Goal: Task Accomplishment & Management: Manage account settings

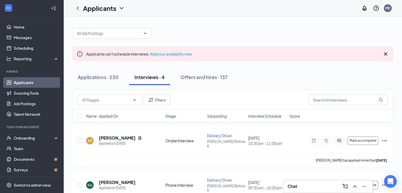
click at [29, 82] on link "Applicants" at bounding box center [36, 82] width 45 height 11
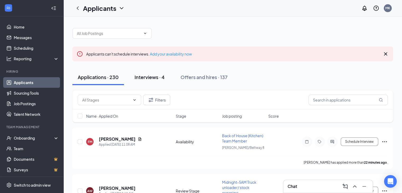
click at [142, 76] on div "Interviews · 4" at bounding box center [149, 77] width 30 height 7
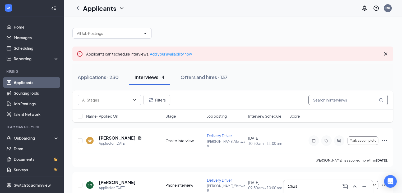
click at [325, 101] on input "text" at bounding box center [347, 100] width 79 height 11
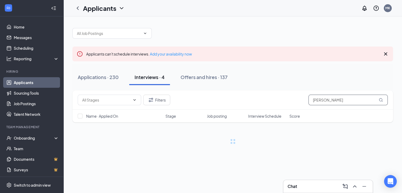
type input "J"
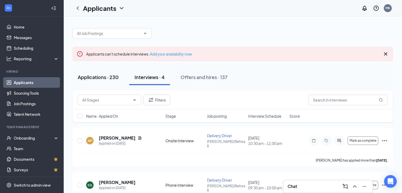
click at [87, 74] on div "Applications · 230" at bounding box center [98, 77] width 41 height 7
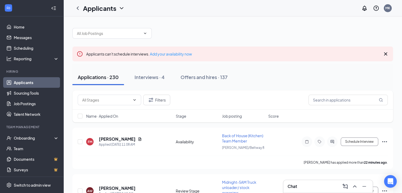
click at [340, 90] on div "Filters" at bounding box center [232, 99] width 320 height 19
click at [338, 98] on input "text" at bounding box center [347, 100] width 79 height 11
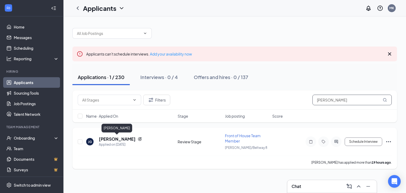
type input "[PERSON_NAME]"
click at [126, 137] on h5 "[PERSON_NAME]" at bounding box center [117, 139] width 37 height 6
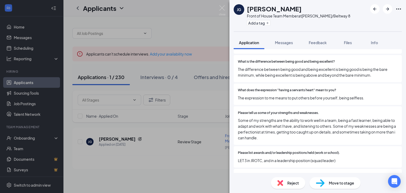
scroll to position [174, 0]
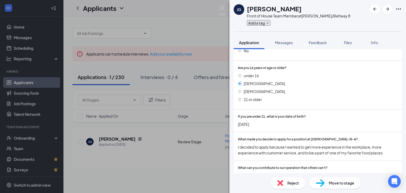
click at [267, 24] on icon "Plus" at bounding box center [267, 22] width 3 height 3
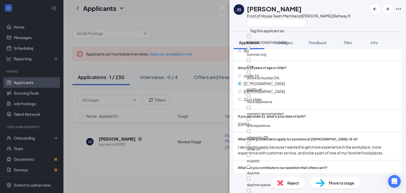
scroll to position [44, 0]
click at [250, 129] on input "referred by TM" at bounding box center [248, 130] width 3 height 3
checkbox input "true"
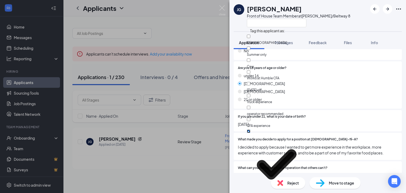
scroll to position [49, 0]
checkbox input "true"
click at [352, 28] on div "[PERSON_NAME] Front of House Team Member at [GEOGRAPHIC_DATA]/Beltway 8" at bounding box center [317, 15] width 176 height 31
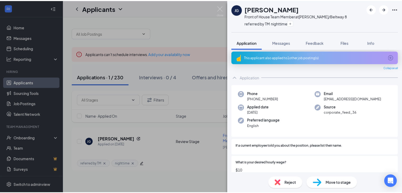
scroll to position [2, 0]
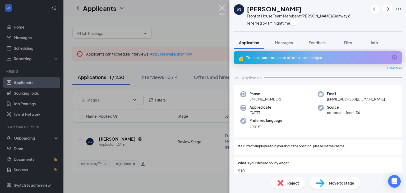
click at [222, 7] on img at bounding box center [222, 10] width 7 height 10
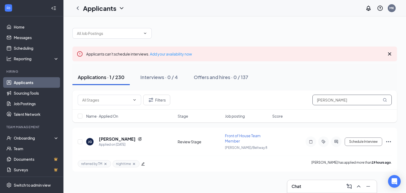
click at [347, 100] on input "[PERSON_NAME]" at bounding box center [351, 100] width 79 height 11
type input "J"
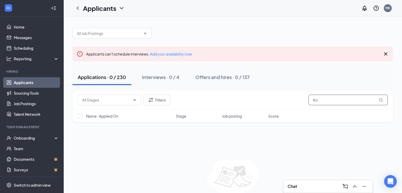
type input "K"
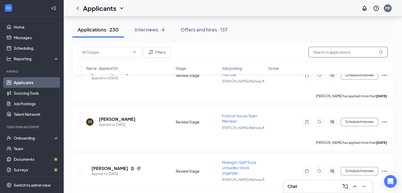
scroll to position [619, 0]
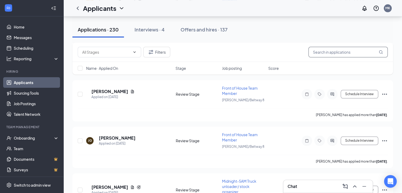
click at [325, 50] on input "text" at bounding box center [347, 52] width 79 height 11
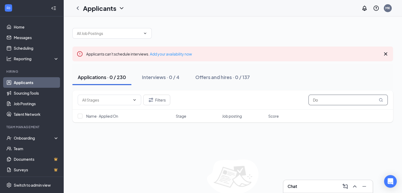
type input "D"
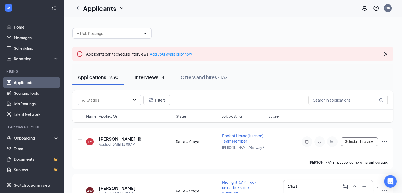
click at [157, 75] on div "Interviews · 4" at bounding box center [149, 77] width 30 height 7
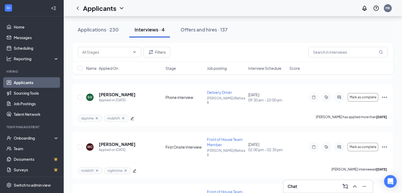
scroll to position [114, 0]
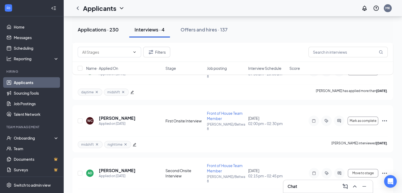
click at [92, 29] on div "Applications · 230" at bounding box center [98, 29] width 41 height 7
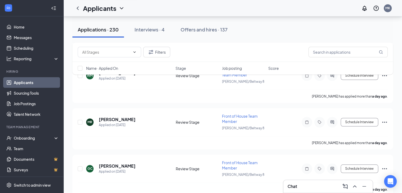
scroll to position [453, 0]
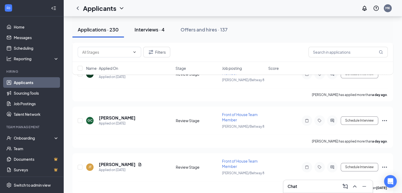
click at [158, 28] on div "Interviews · 4" at bounding box center [149, 29] width 30 height 7
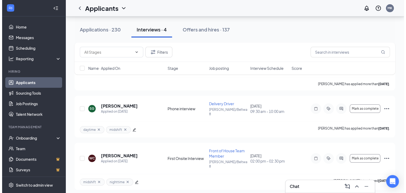
scroll to position [86, 0]
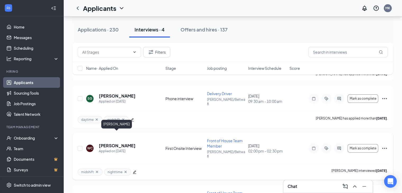
click at [125, 143] on h5 "[PERSON_NAME]" at bounding box center [117, 146] width 37 height 6
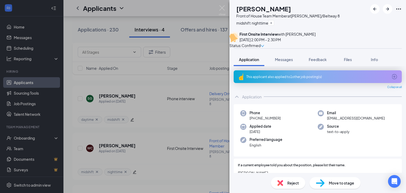
click at [340, 181] on span "Move to stage" at bounding box center [341, 183] width 25 height 6
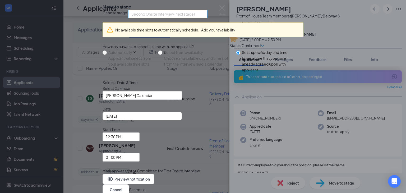
click at [204, 18] on span "Second Onsite Interview (next stage)" at bounding box center [167, 14] width 73 height 8
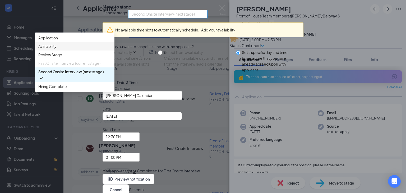
scroll to position [6, 0]
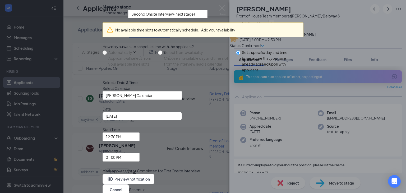
click at [249, 18] on div "Choose stage: Second Onsite Interview (next stage) 3264757 3264758 3264760 Appl…" at bounding box center [202, 14] width 201 height 8
click at [129, 184] on button "Cancel" at bounding box center [115, 189] width 26 height 11
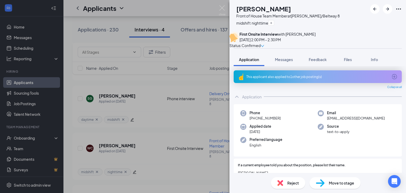
click at [284, 181] on div "Reject" at bounding box center [288, 183] width 34 height 12
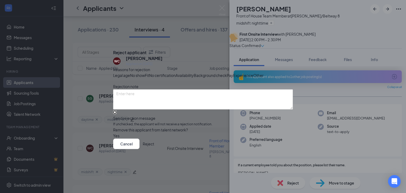
click at [116, 114] on input "Send rejection message If unchecked, the applicant will not receive a rejection…" at bounding box center [114, 111] width 3 height 3
checkbox input "true"
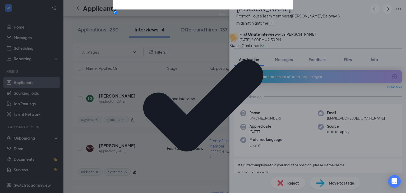
scroll to position [33, 0]
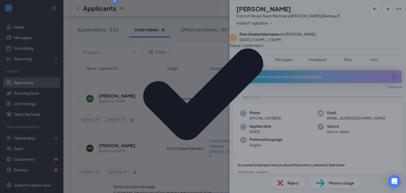
drag, startPoint x: 277, startPoint y: 165, endPoint x: 281, endPoint y: 135, distance: 29.6
click at [278, 133] on div "Reject applicant WC [PERSON_NAME] Applied on [DATE] Reasons for rejection Legal…" at bounding box center [203, 97] width 180 height 328
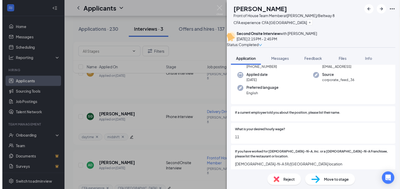
scroll to position [68, 0]
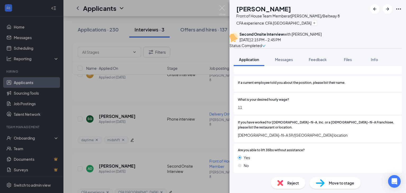
click at [221, 4] on div "AD [PERSON_NAME] Front of House Team Member at [PERSON_NAME]/Beltway 8 CFA expe…" at bounding box center [203, 96] width 406 height 193
click at [222, 8] on img at bounding box center [222, 10] width 7 height 10
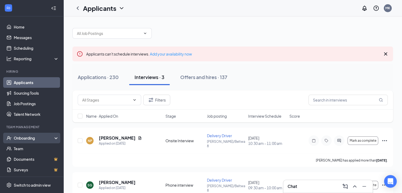
click at [27, 138] on div "Onboarding" at bounding box center [34, 137] width 41 height 5
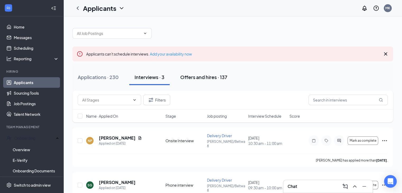
click at [193, 75] on div "Offers and hires · 137" at bounding box center [203, 77] width 47 height 7
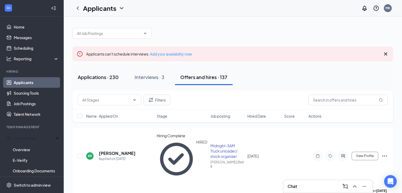
click at [99, 75] on div "Applications · 230" at bounding box center [98, 77] width 41 height 7
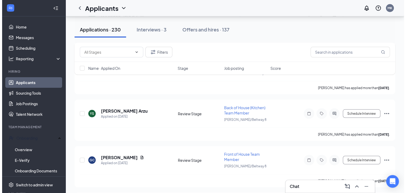
scroll to position [1022, 0]
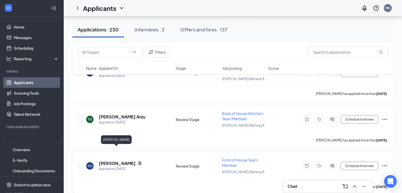
click at [101, 160] on h5 "[PERSON_NAME]" at bounding box center [117, 163] width 37 height 6
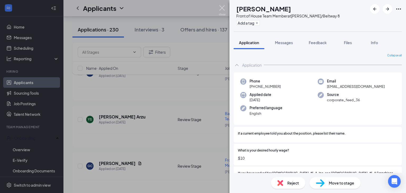
click at [221, 6] on img at bounding box center [222, 10] width 7 height 10
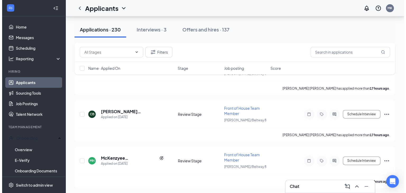
scroll to position [228, 0]
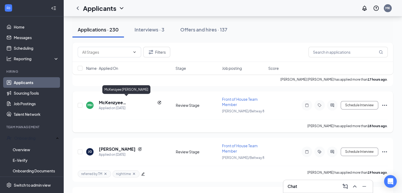
click at [120, 100] on h5 "McKenzyee [PERSON_NAME]" at bounding box center [127, 103] width 56 height 6
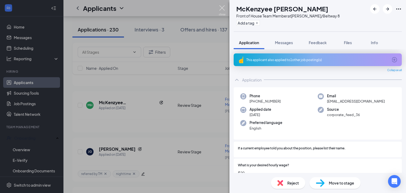
click at [225, 8] on img at bounding box center [222, 10] width 7 height 10
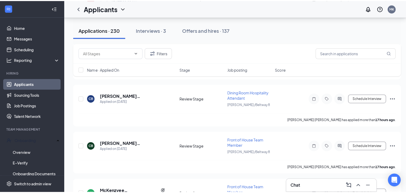
scroll to position [133, 0]
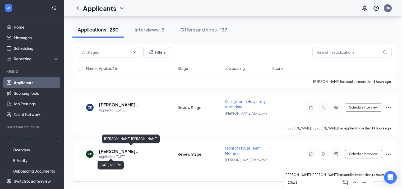
click at [127, 148] on h5 "[PERSON_NAME] [PERSON_NAME]" at bounding box center [131, 151] width 64 height 6
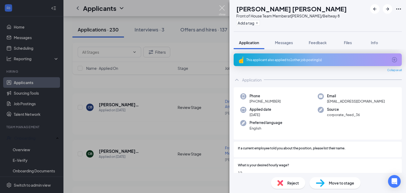
click at [222, 7] on img at bounding box center [222, 10] width 7 height 10
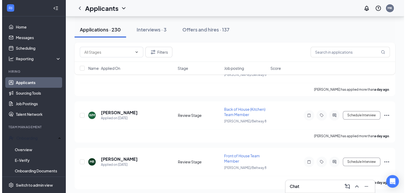
scroll to position [376, 0]
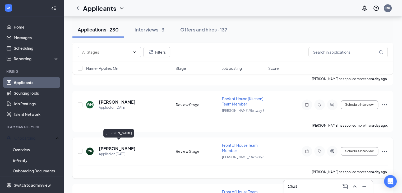
click at [135, 146] on h5 "[PERSON_NAME]" at bounding box center [117, 149] width 37 height 6
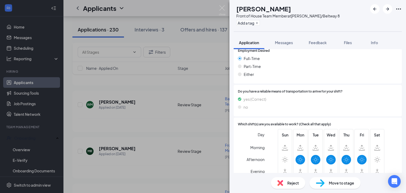
scroll to position [700, 0]
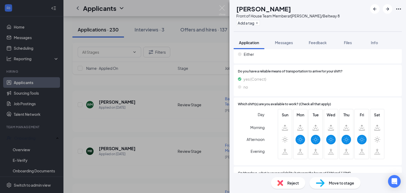
click at [163, 94] on div "[PERSON_NAME] Front of House Team Member at [PERSON_NAME]/Beltway 8 Add a tag A…" at bounding box center [203, 96] width 406 height 193
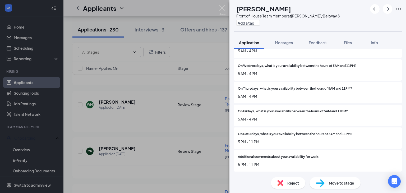
scroll to position [557, 0]
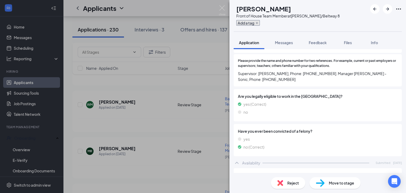
click at [260, 24] on button "Add a tag" at bounding box center [248, 23] width 24 height 6
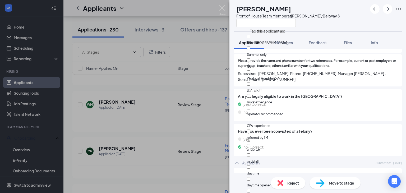
scroll to position [13, 0]
click at [207, 20] on div "[PERSON_NAME] Front of House Team Member at [PERSON_NAME]/Beltway 8 Application…" at bounding box center [203, 96] width 406 height 193
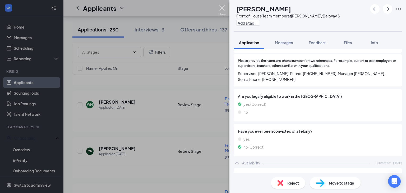
click at [220, 8] on img at bounding box center [222, 10] width 7 height 10
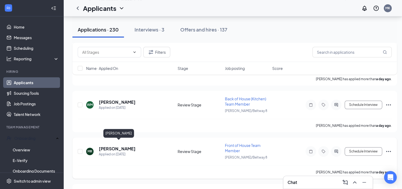
click at [135, 146] on h5 "[PERSON_NAME]" at bounding box center [117, 149] width 37 height 6
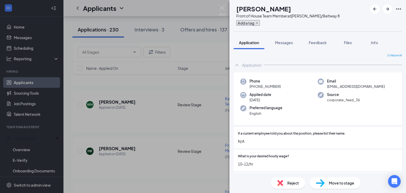
click at [260, 22] on button "Add a tag" at bounding box center [248, 23] width 24 height 6
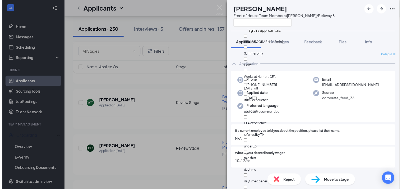
scroll to position [49, 0]
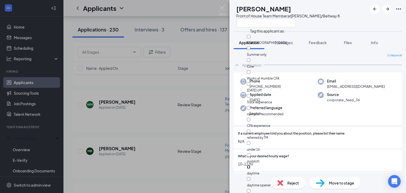
click at [250, 165] on input "daytime" at bounding box center [248, 166] width 3 height 3
checkbox input "true"
click at [250, 153] on input "midshift" at bounding box center [248, 154] width 3 height 3
checkbox input "true"
click at [349, 52] on div "Collapse all Application Phone [PHONE_NUMBER] Email [EMAIL_ADDRESS][DOMAIN_NAME…" at bounding box center [317, 111] width 176 height 124
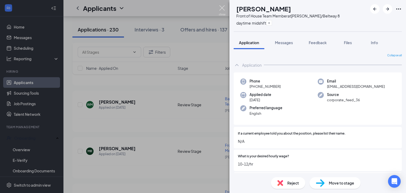
click at [225, 8] on img at bounding box center [222, 10] width 7 height 10
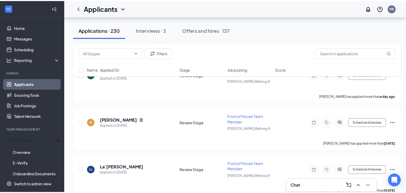
scroll to position [470, 0]
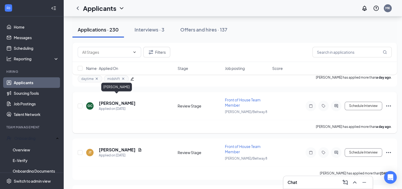
click at [125, 100] on h5 "[PERSON_NAME]" at bounding box center [117, 103] width 37 height 6
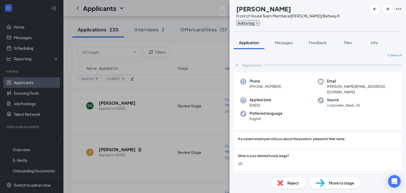
click at [260, 22] on button "Add a tag" at bounding box center [248, 23] width 24 height 6
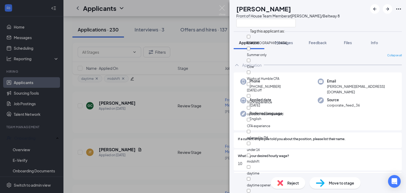
scroll to position [49, 0]
drag, startPoint x: 254, startPoint y: 91, endPoint x: 276, endPoint y: 71, distance: 29.5
click at [250, 189] on input "nighttime" at bounding box center [248, 190] width 3 height 3
checkbox input "true"
click at [343, 55] on div "Collapse all" at bounding box center [317, 55] width 168 height 4
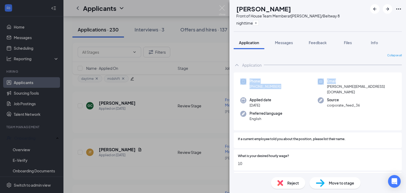
drag, startPoint x: 401, startPoint y: 63, endPoint x: 405, endPoint y: 80, distance: 17.9
click at [401, 80] on div "Collapse all Application Phone [PHONE_NUMBER] Email [PERSON_NAME][EMAIL_ADDRESS…" at bounding box center [317, 111] width 176 height 124
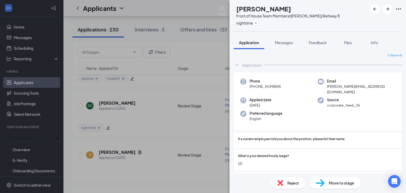
drag, startPoint x: 164, startPoint y: 149, endPoint x: 225, endPoint y: 5, distance: 156.5
click at [165, 148] on div "GC [PERSON_NAME] Front of House Team Member at [PERSON_NAME]/Beltway 8 nighttim…" at bounding box center [203, 96] width 406 height 193
click at [225, 5] on div "Applicants MK" at bounding box center [234, 8] width 342 height 16
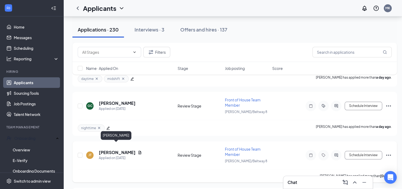
click at [105, 149] on h5 "[PERSON_NAME]" at bounding box center [117, 152] width 37 height 6
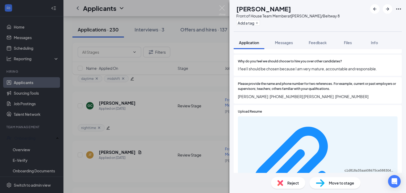
scroll to position [479, 0]
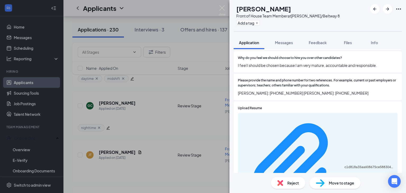
click at [220, 7] on img at bounding box center [222, 10] width 7 height 10
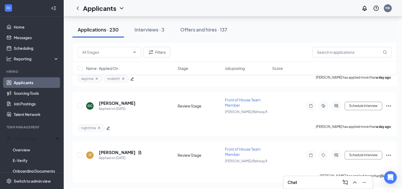
drag, startPoint x: 401, startPoint y: 36, endPoint x: 403, endPoint y: 40, distance: 4.4
drag, startPoint x: 401, startPoint y: 37, endPoint x: 401, endPoint y: 40, distance: 2.8
click at [122, 149] on h5 "[PERSON_NAME]" at bounding box center [117, 152] width 37 height 6
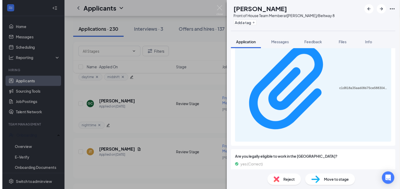
scroll to position [584, 0]
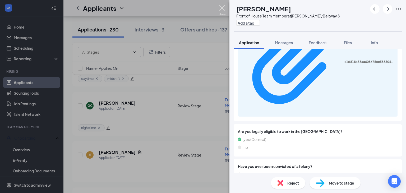
click at [221, 8] on img at bounding box center [222, 10] width 7 height 10
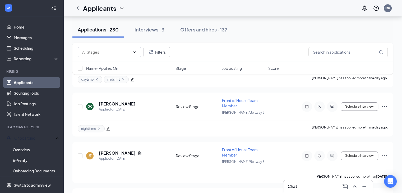
scroll to position [483, 0]
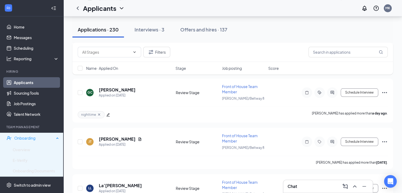
click at [20, 137] on div "Onboarding" at bounding box center [34, 137] width 40 height 5
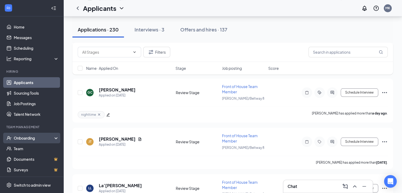
click at [26, 139] on div "Onboarding" at bounding box center [34, 137] width 41 height 5
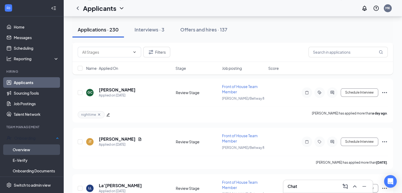
click at [27, 144] on link "Overview" at bounding box center [36, 149] width 46 height 11
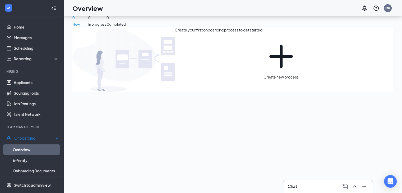
scroll to position [24, 0]
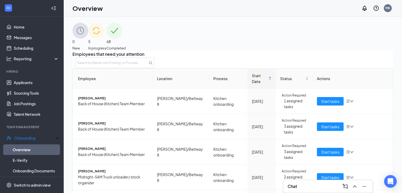
scroll to position [16, 0]
click at [321, 174] on span "Start tasks" at bounding box center [330, 177] width 18 height 6
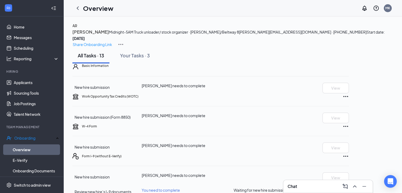
click at [284, 70] on div "AR [PERSON_NAME] Midnight-5AM Truck unloader/ stock organizer · [PERSON_NAME]/B…" at bounding box center [232, 193] width 320 height 341
click at [89, 8] on h1 "Overview" at bounding box center [98, 8] width 30 height 9
click at [78, 7] on icon "ChevronLeft" at bounding box center [77, 8] width 6 height 6
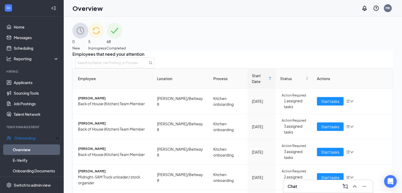
scroll to position [16, 0]
drag, startPoint x: 388, startPoint y: 75, endPoint x: 398, endPoint y: 138, distance: 63.7
click at [398, 138] on div "0 New 5 In progress 68 Completed Employees that need your attention Employee Lo…" at bounding box center [232, 116] width 338 height 200
click at [31, 83] on link "Applicants" at bounding box center [36, 82] width 45 height 11
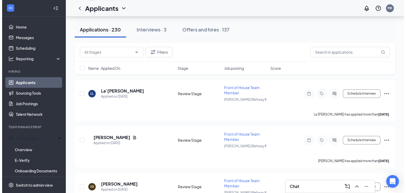
scroll to position [588, 0]
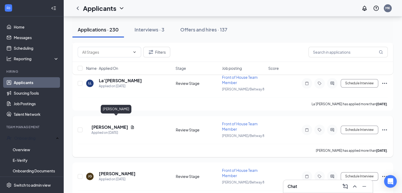
click at [115, 124] on h5 "[PERSON_NAME]" at bounding box center [109, 127] width 37 height 6
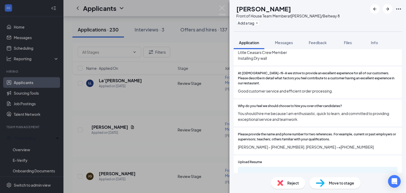
scroll to position [412, 0]
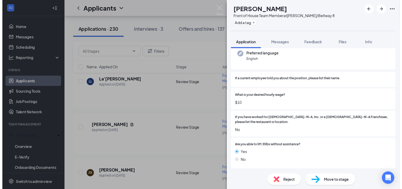
scroll to position [0, 0]
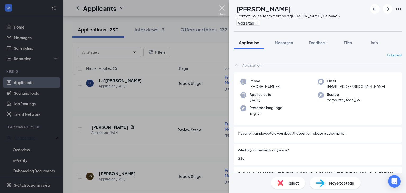
click at [221, 8] on img at bounding box center [222, 10] width 7 height 10
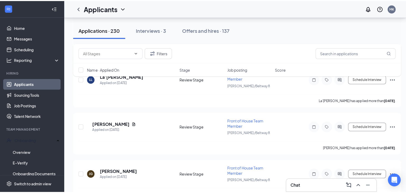
scroll to position [604, 0]
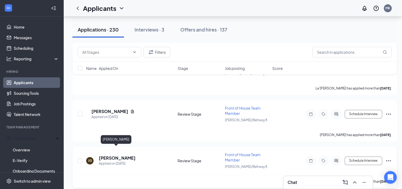
click at [118, 155] on h5 "[PERSON_NAME]" at bounding box center [117, 158] width 37 height 6
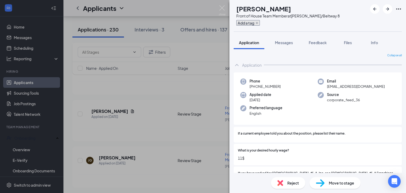
click at [250, 22] on button "Add a tag" at bounding box center [248, 23] width 24 height 6
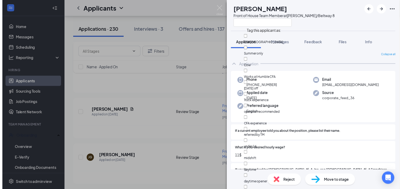
scroll to position [49, 0]
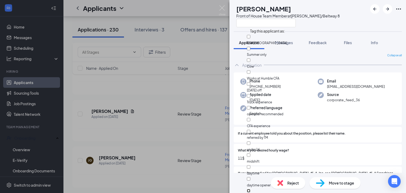
click at [250, 189] on input "nighttime" at bounding box center [248, 190] width 3 height 3
checkbox input "true"
drag, startPoint x: 339, startPoint y: 22, endPoint x: 310, endPoint y: 16, distance: 28.9
click at [338, 22] on div "[PERSON_NAME] Front of House Team Member at [GEOGRAPHIC_DATA]/Beltway 8" at bounding box center [317, 15] width 176 height 31
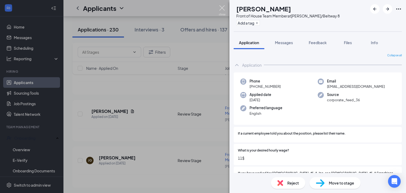
click at [223, 8] on img at bounding box center [222, 10] width 7 height 10
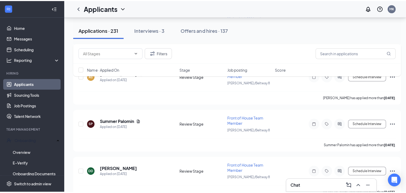
scroll to position [840, 0]
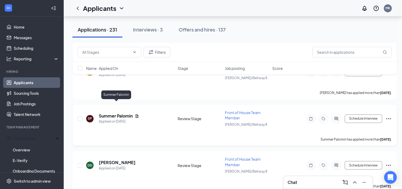
click at [130, 113] on h5 "Summer Palomin" at bounding box center [116, 116] width 34 height 6
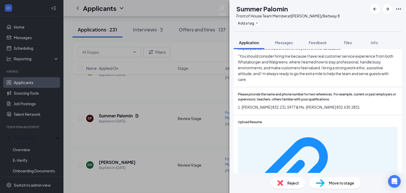
scroll to position [581, 0]
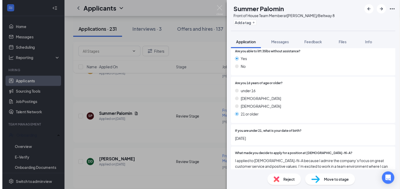
scroll to position [29, 0]
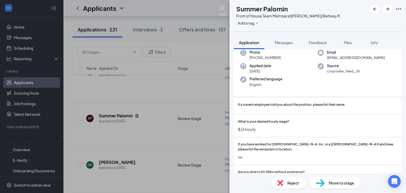
click at [220, 6] on img at bounding box center [222, 10] width 7 height 10
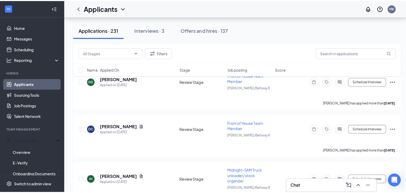
scroll to position [914, 0]
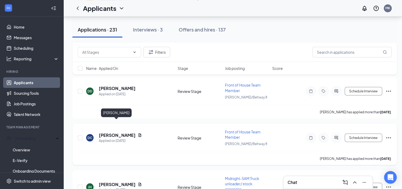
click at [117, 132] on h5 "[PERSON_NAME]" at bounding box center [117, 135] width 37 height 6
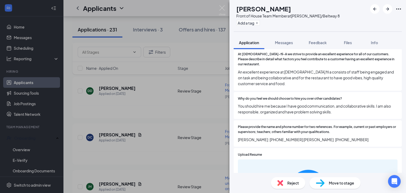
scroll to position [434, 0]
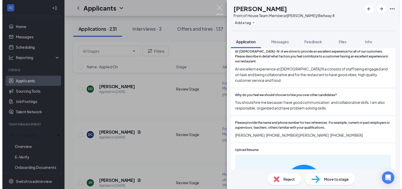
scroll to position [582, 0]
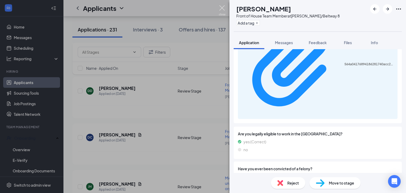
click at [221, 8] on img at bounding box center [222, 10] width 7 height 10
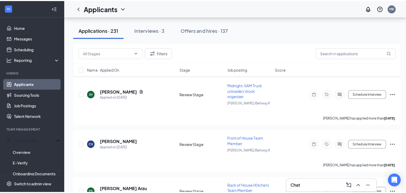
scroll to position [1004, 0]
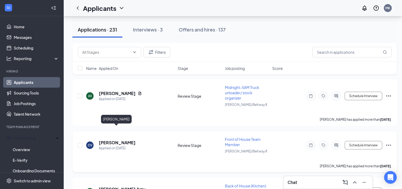
click at [122, 139] on h5 "[PERSON_NAME]" at bounding box center [117, 142] width 37 height 6
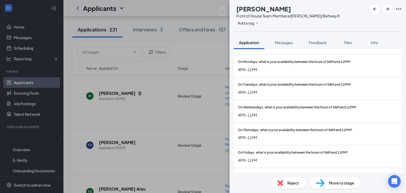
scroll to position [721, 0]
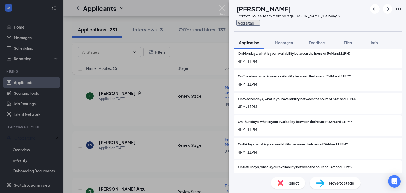
click at [252, 23] on button "Add a tag" at bounding box center [248, 23] width 24 height 6
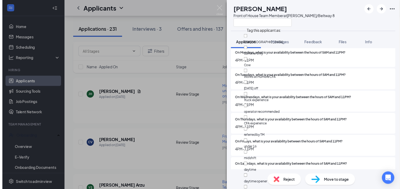
scroll to position [49, 0]
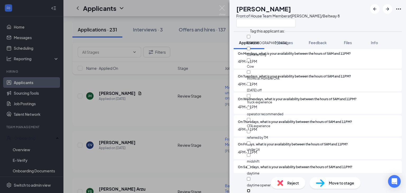
click at [250, 189] on input "nighttime" at bounding box center [248, 190] width 3 height 3
checkbox input "true"
click at [358, 24] on div "CV [PERSON_NAME] Front of House Team Member at [GEOGRAPHIC_DATA]/Beltway 8" at bounding box center [317, 15] width 176 height 31
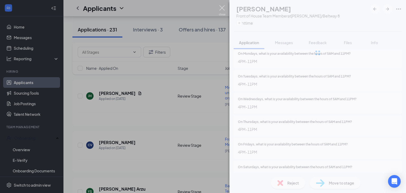
click at [222, 8] on img at bounding box center [222, 10] width 7 height 10
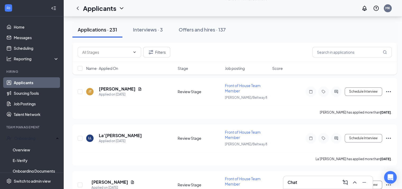
scroll to position [583, 0]
